Goal: Task Accomplishment & Management: Manage account settings

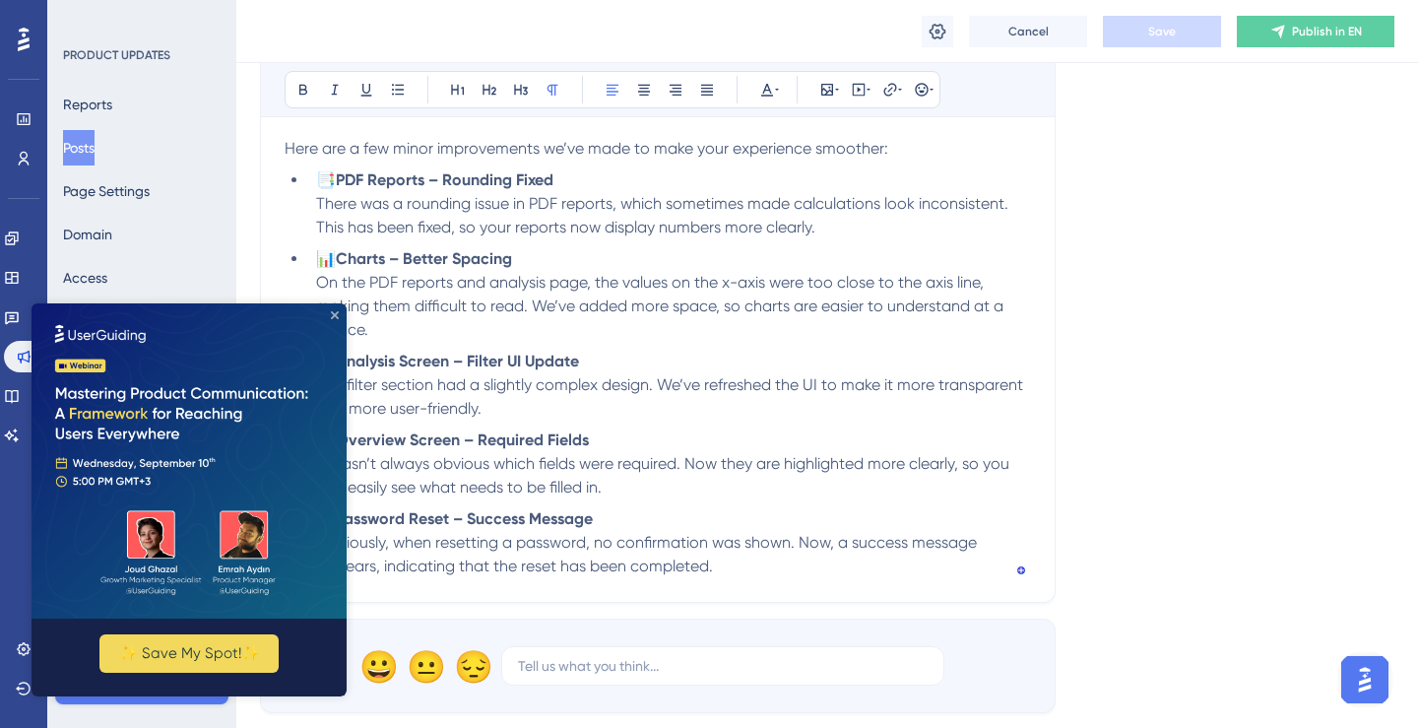
click at [333, 314] on icon "Close Preview" at bounding box center [335, 315] width 8 height 8
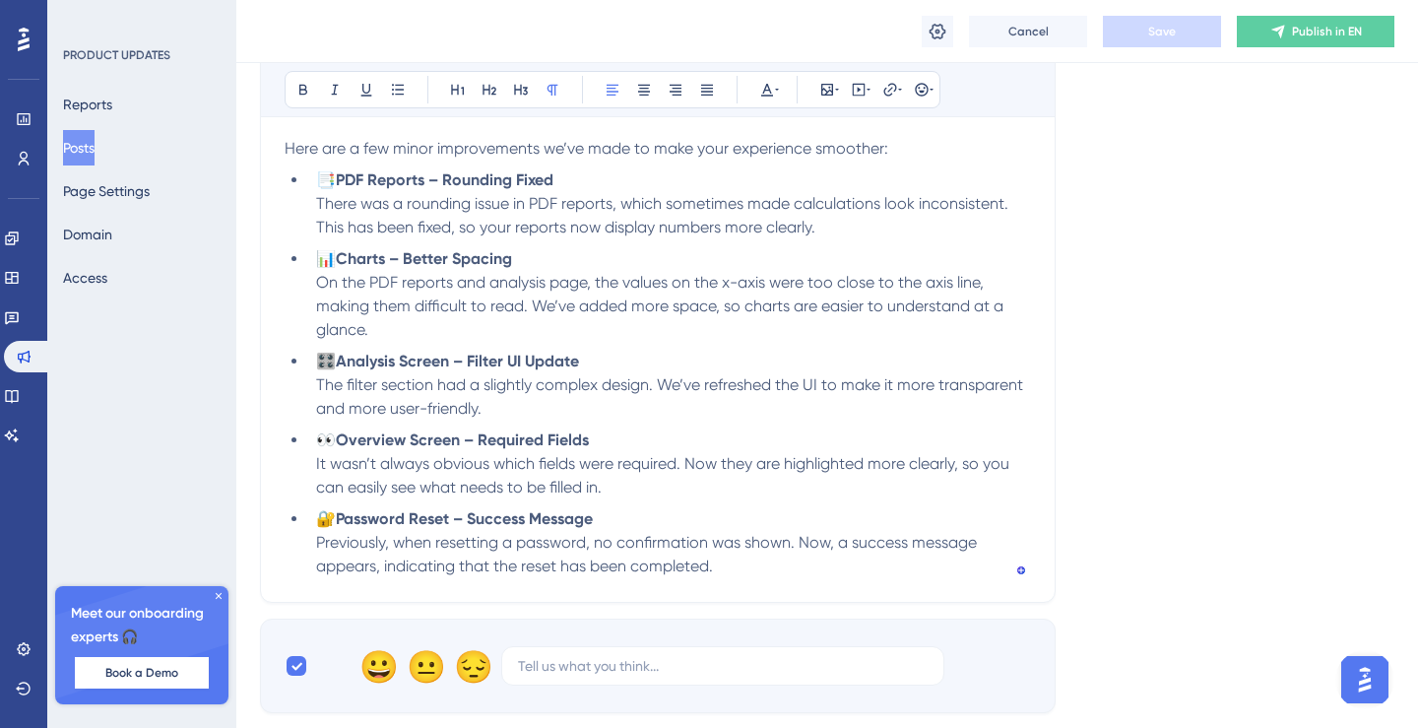
click at [217, 593] on icon at bounding box center [219, 596] width 12 height 12
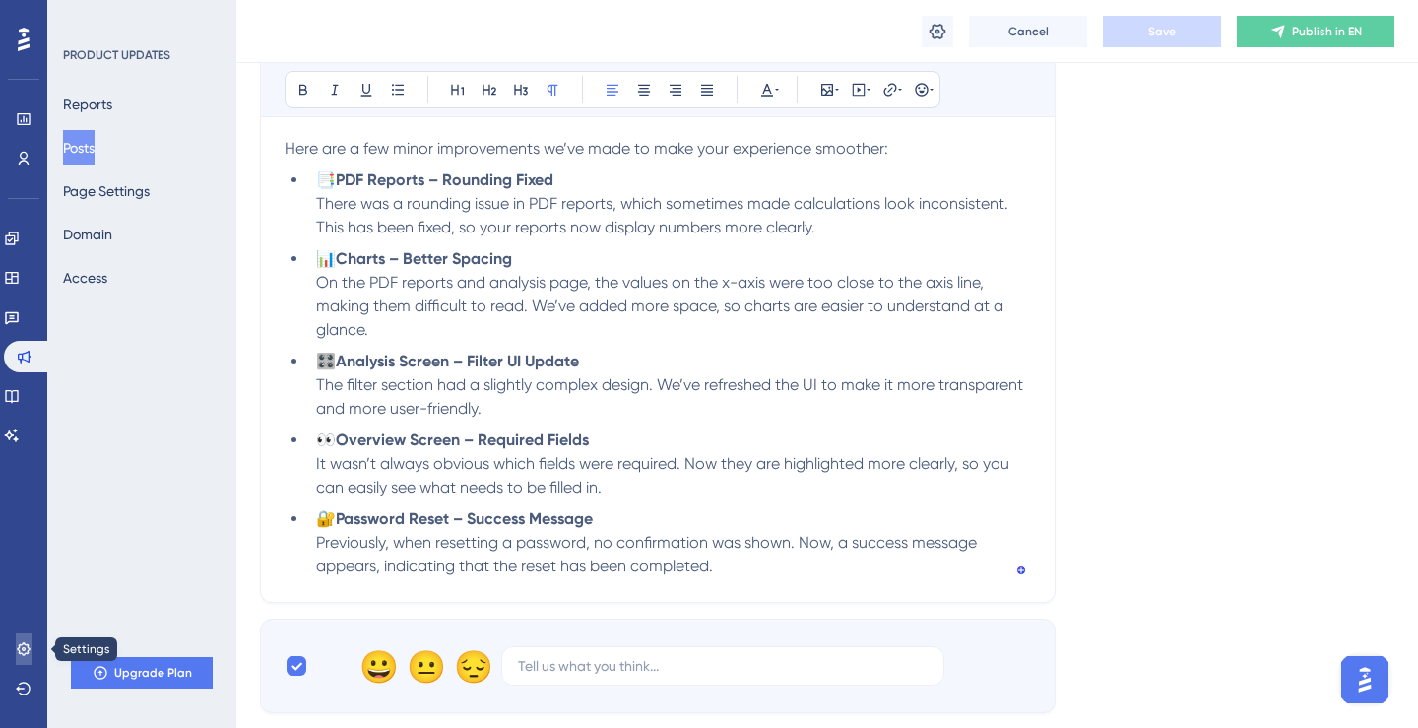
click at [20, 649] on icon at bounding box center [24, 649] width 16 height 16
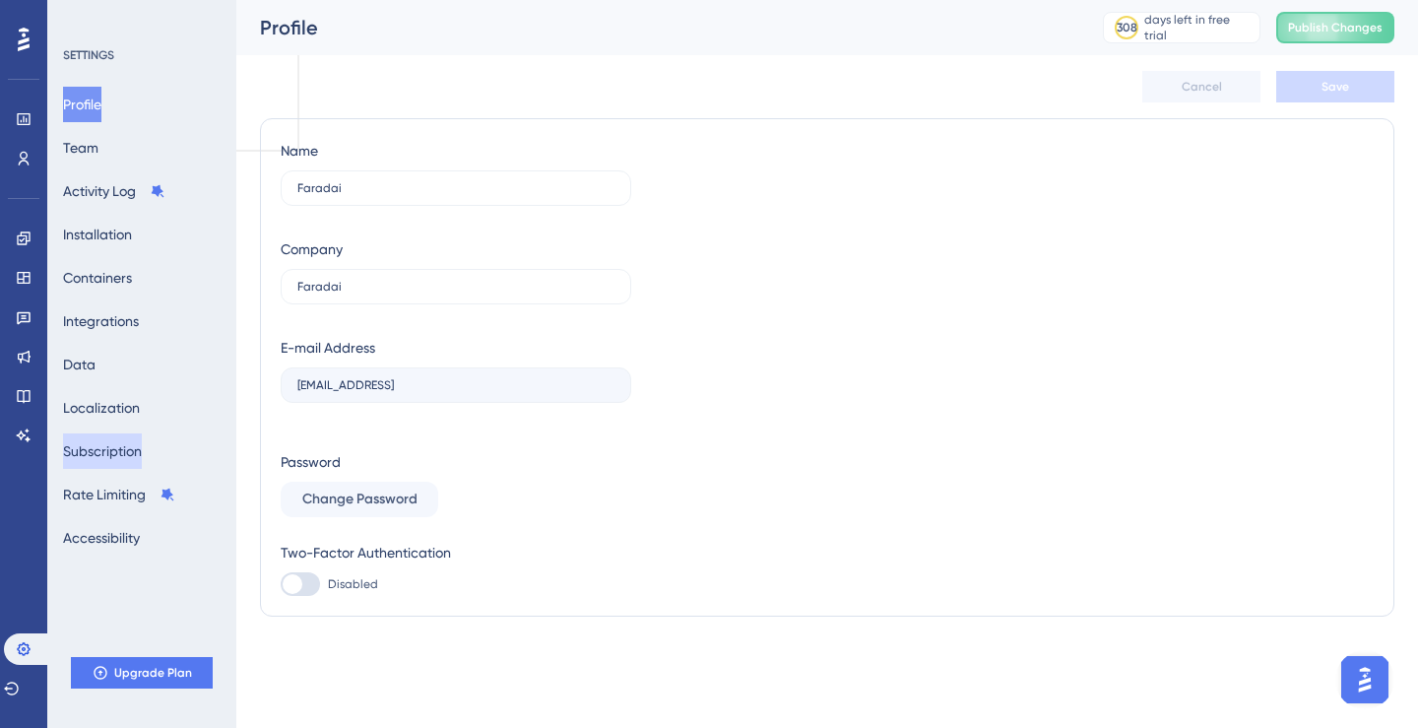
click at [119, 451] on button "Subscription" at bounding box center [102, 450] width 79 height 35
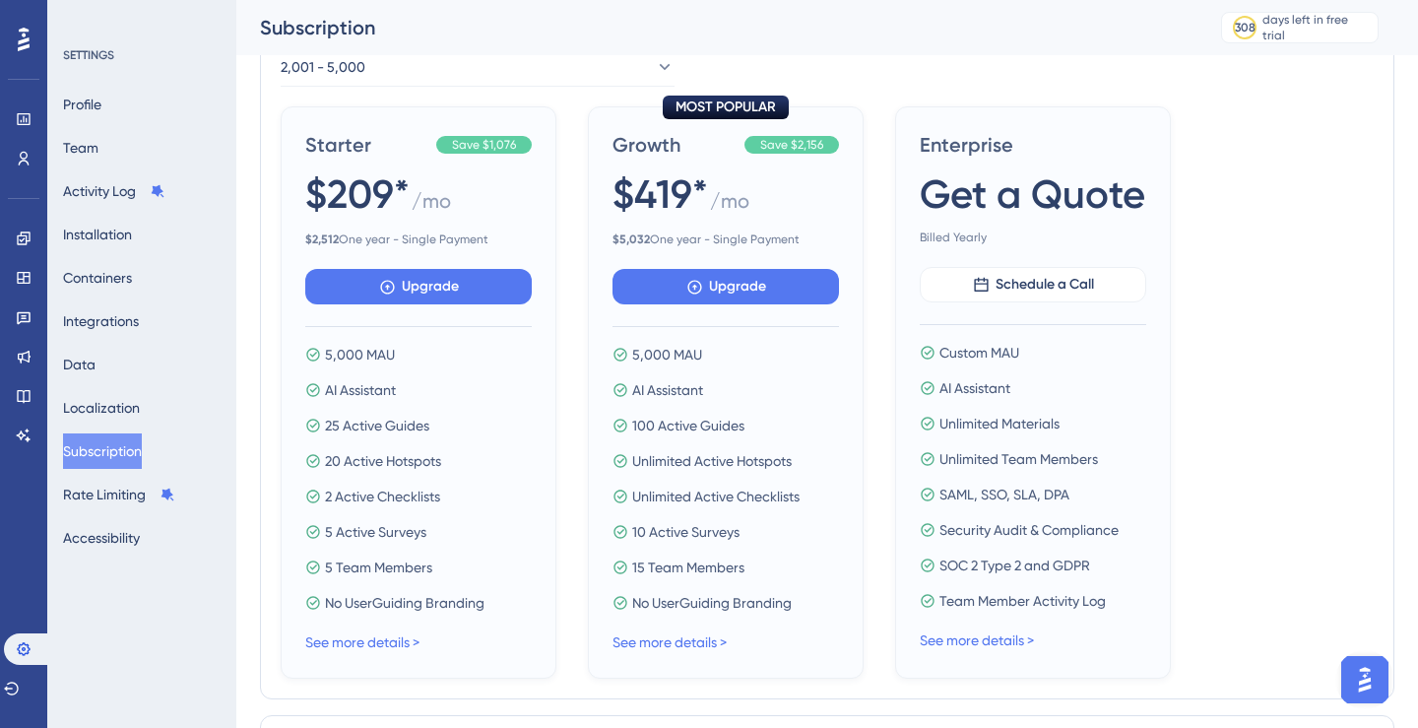
scroll to position [268, 0]
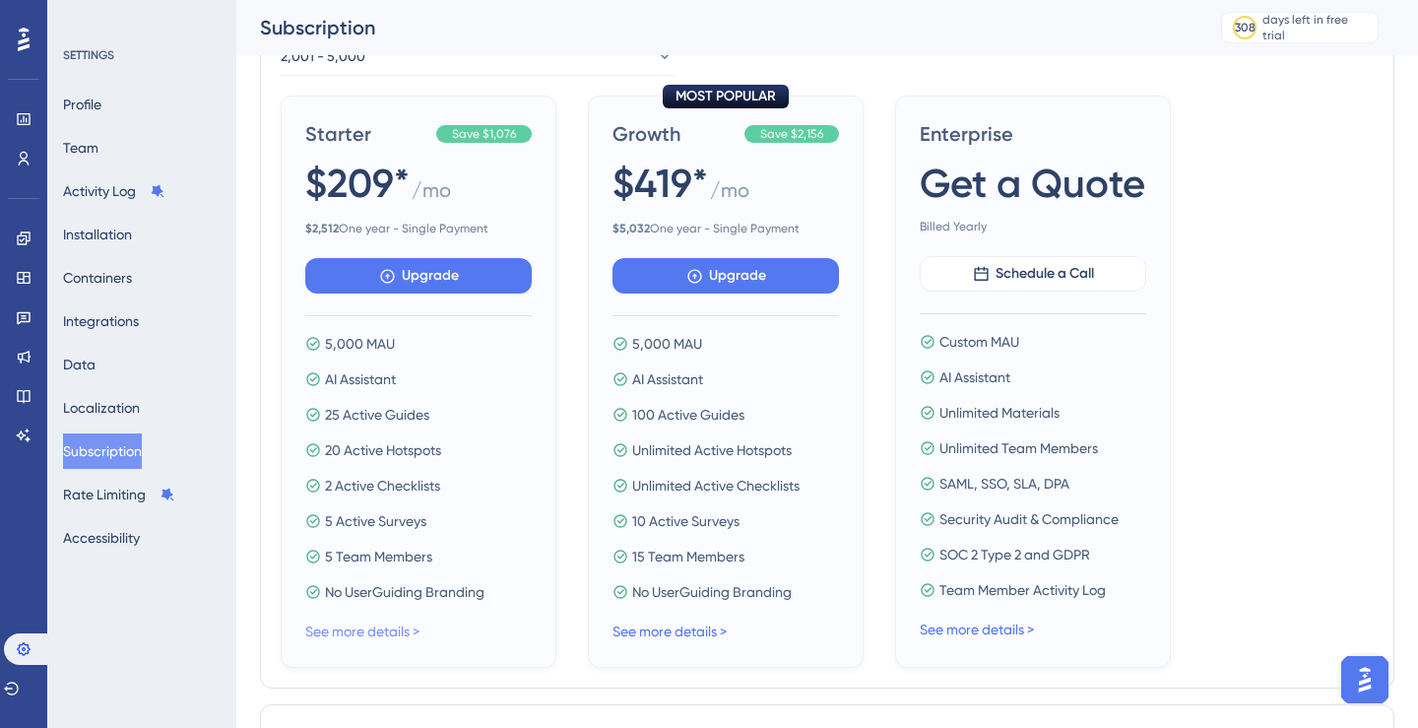
click at [393, 629] on link "See more details >" at bounding box center [362, 631] width 114 height 16
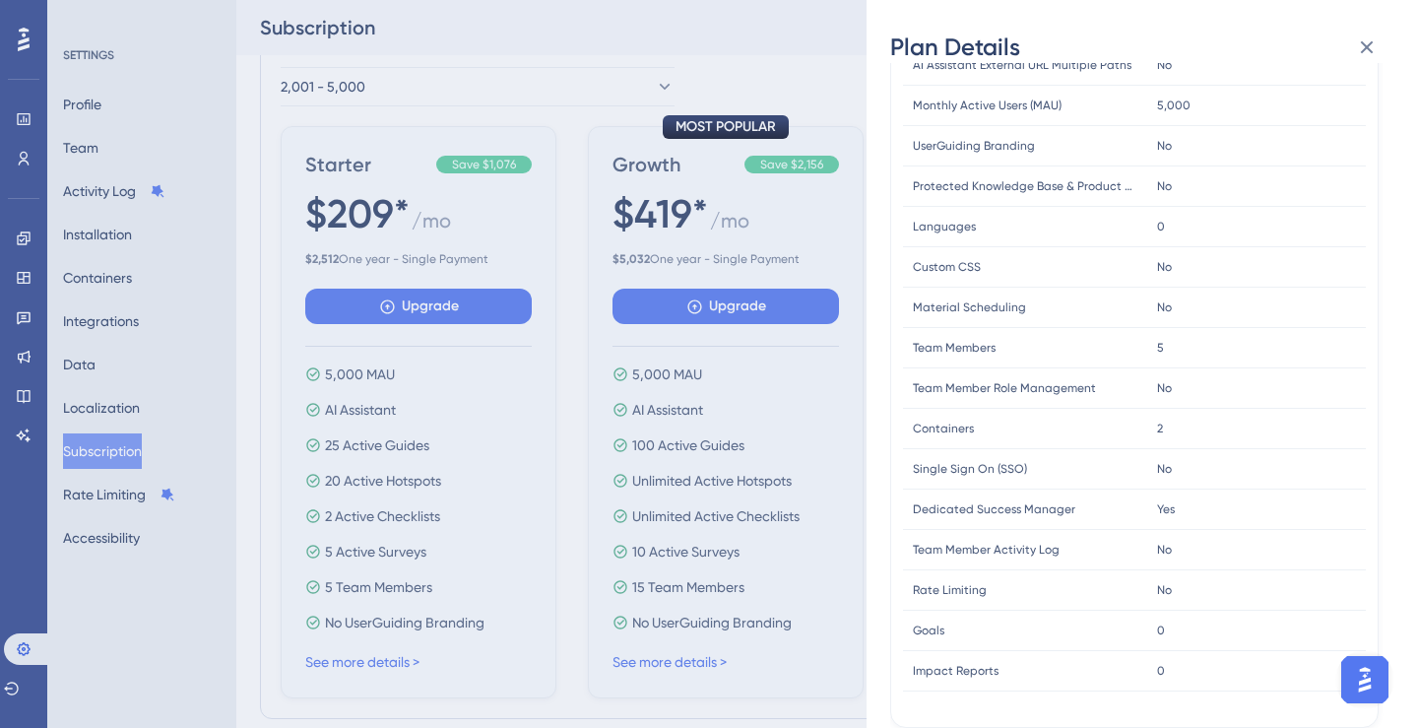
scroll to position [238, 0]
click at [1364, 53] on icon at bounding box center [1367, 47] width 24 height 24
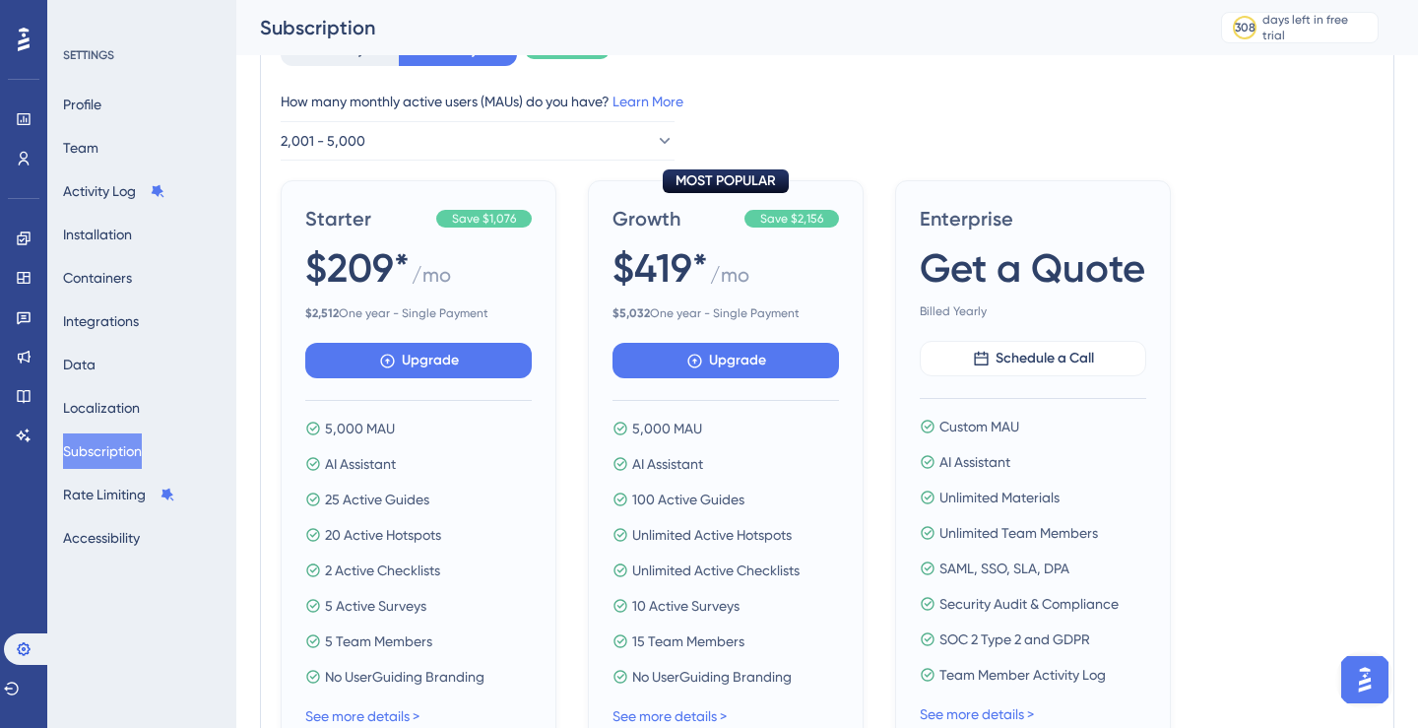
scroll to position [0, 0]
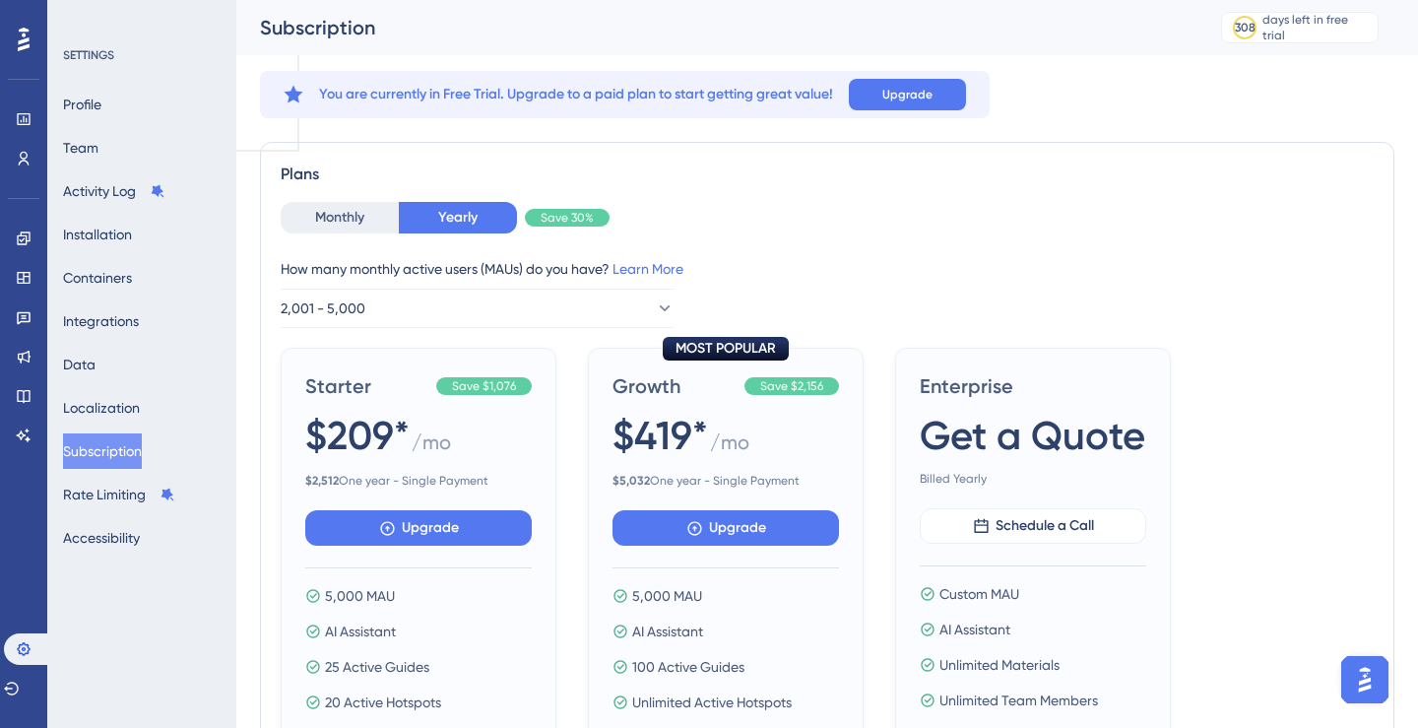
click at [1225, 175] on div "Plans" at bounding box center [827, 174] width 1093 height 24
